Goal: Information Seeking & Learning: Learn about a topic

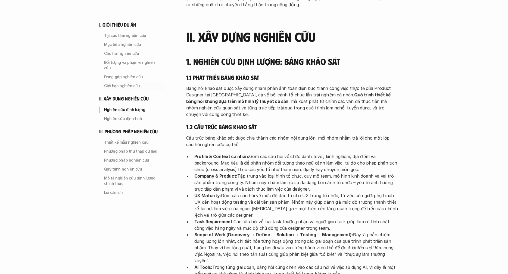
scroll to position [704, 0]
click at [131, 140] on p "Thiết kế mẫu nghiên cứu" at bounding box center [133, 142] width 58 height 5
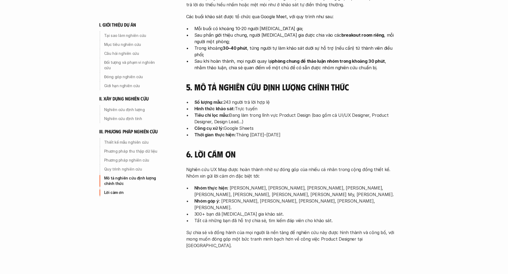
scroll to position [1673, 0]
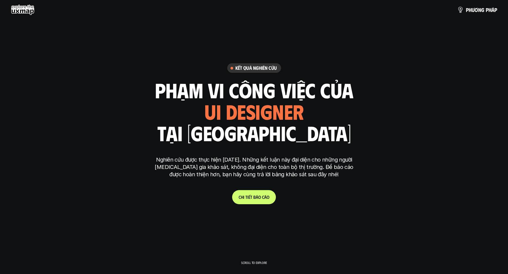
click at [247, 198] on span "t" at bounding box center [247, 197] width 2 height 5
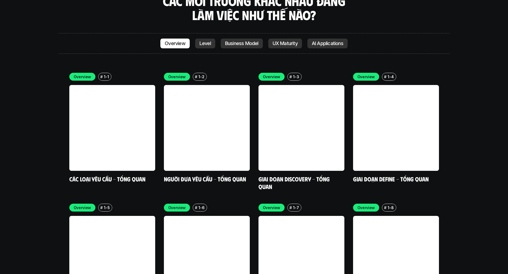
scroll to position [1588, 0]
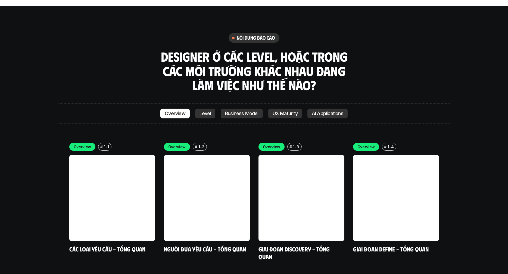
click at [204, 111] on p "Level" at bounding box center [205, 113] width 11 height 5
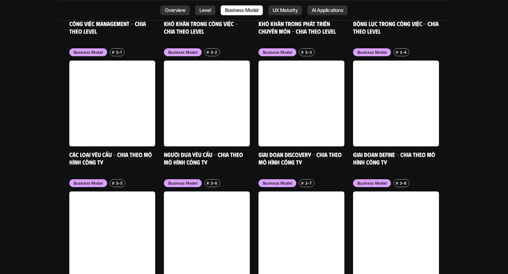
scroll to position [2269, 0]
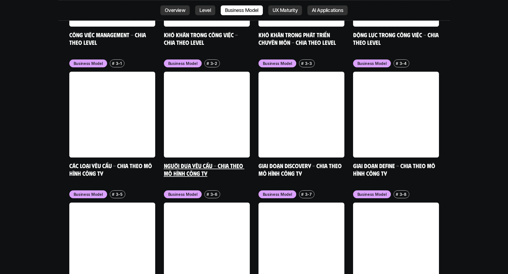
click at [192, 101] on link at bounding box center [207, 115] width 86 height 86
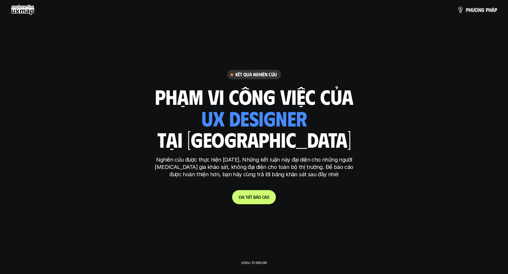
click at [254, 202] on link "C h i t i ế t b á o c á o" at bounding box center [254, 197] width 44 height 14
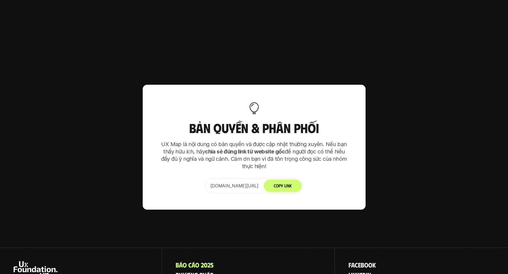
scroll to position [3363, 0]
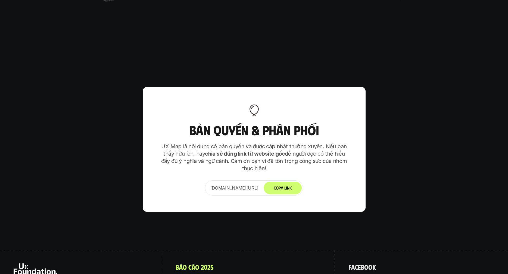
click at [202, 274] on p "p h ư ơ n g p h á p" at bounding box center [195, 277] width 38 height 7
